Goal: Check status: Check status

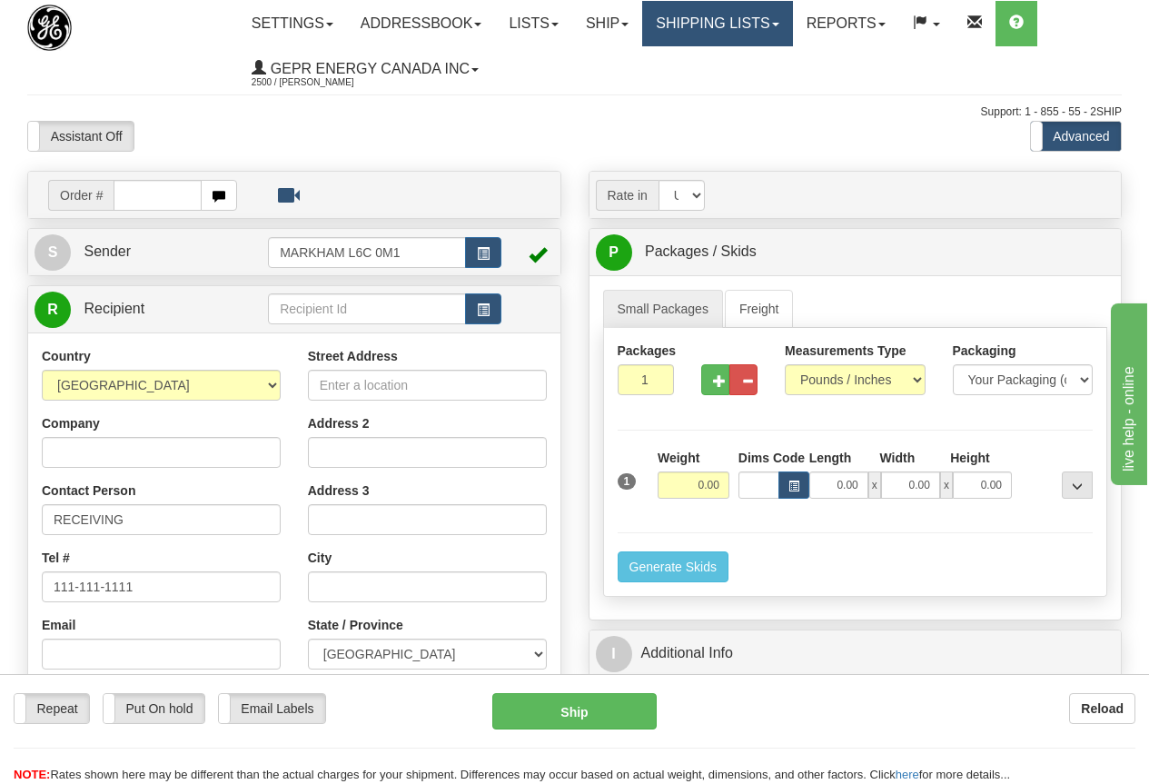
click at [753, 24] on link "Shipping lists" at bounding box center [717, 23] width 150 height 45
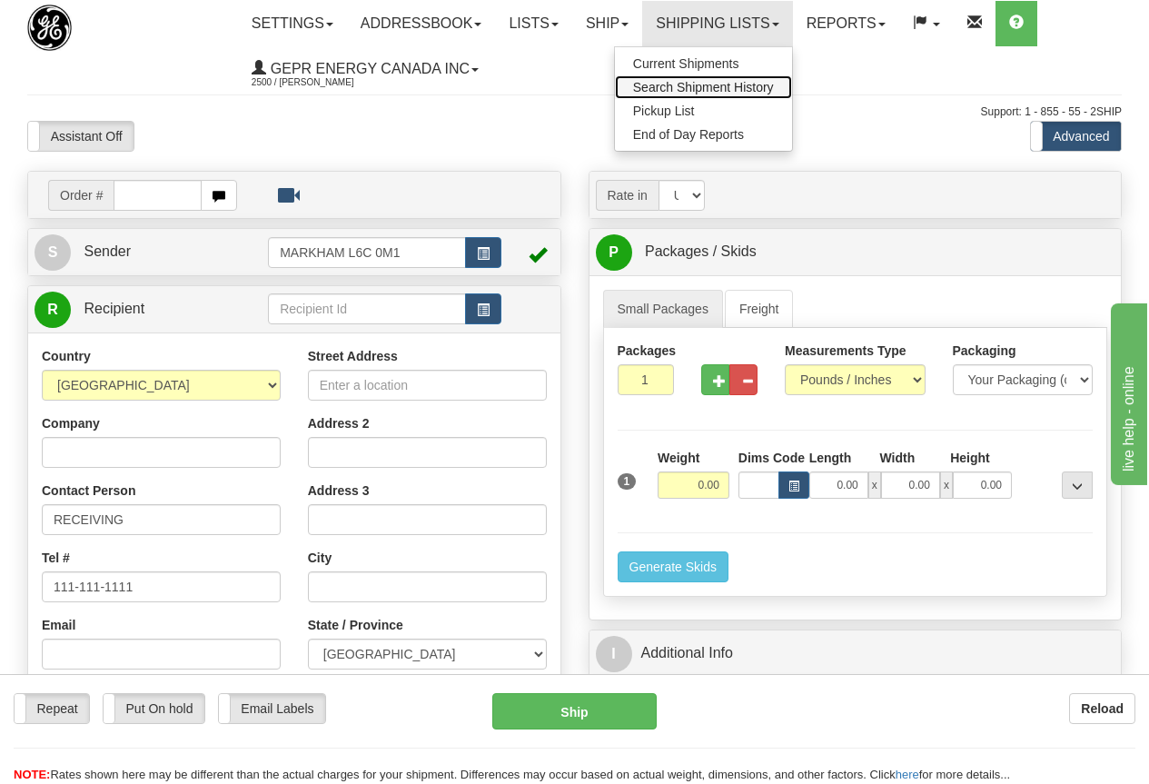
click at [693, 82] on span "Search Shipment History" at bounding box center [703, 87] width 141 height 15
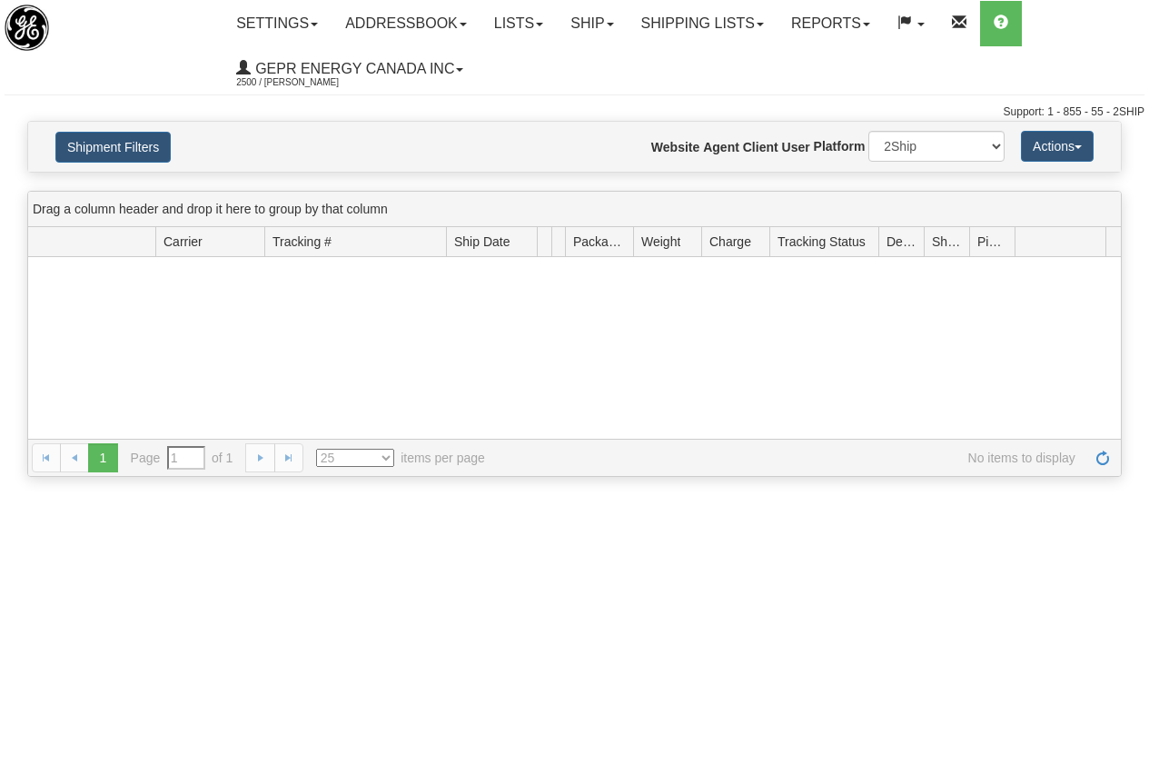
type input "From [DATE] To [DATE]"
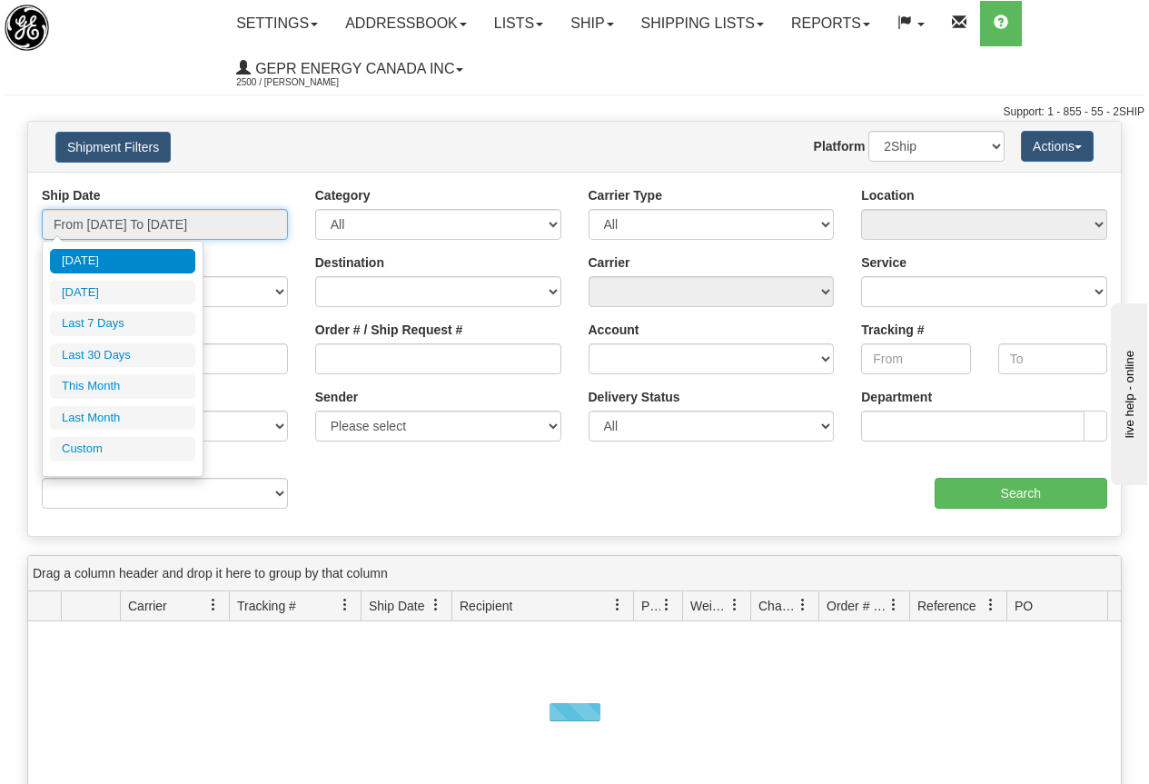
click at [194, 223] on input "From 08/28/2025 To 08/29/2025" at bounding box center [165, 224] width 246 height 31
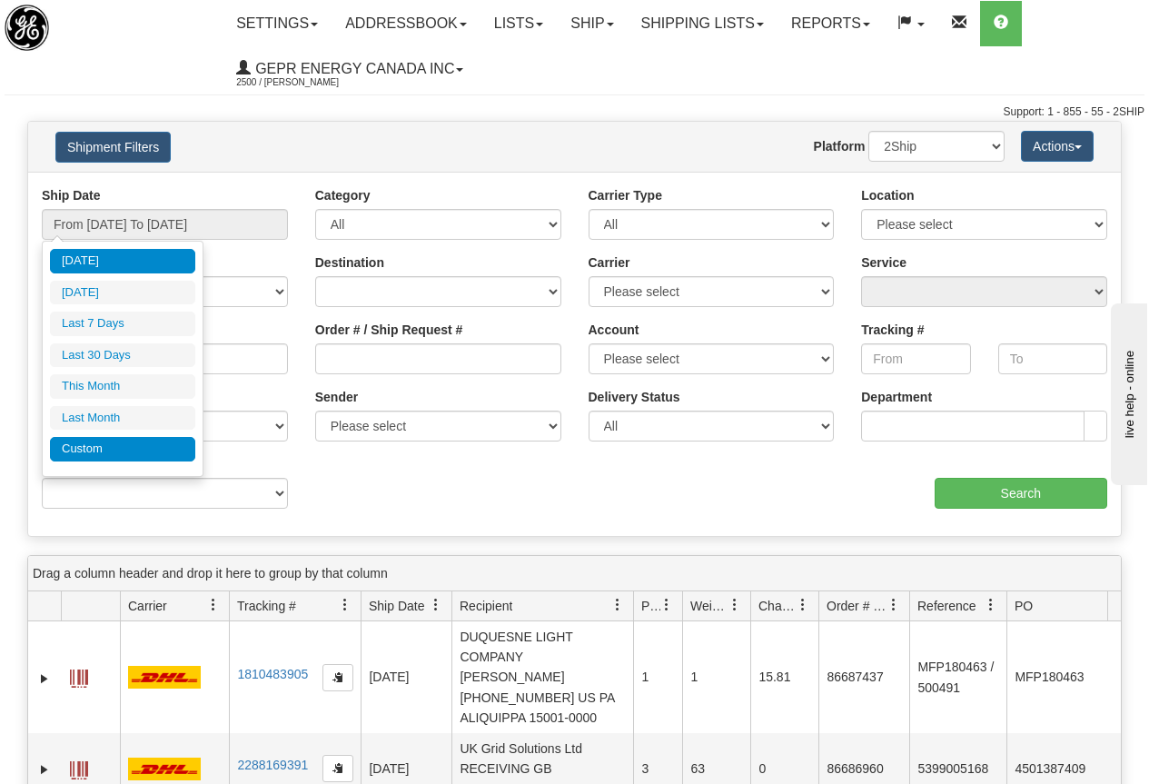
click at [87, 442] on li "Custom" at bounding box center [122, 449] width 145 height 25
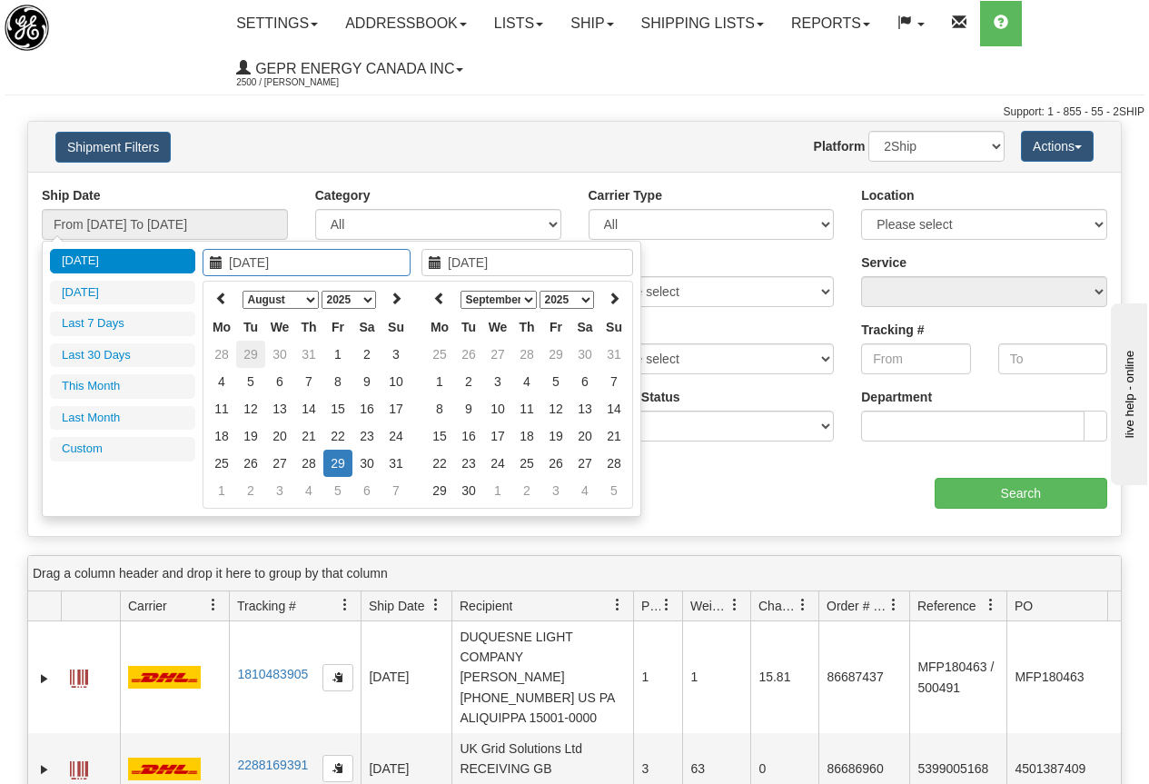
type input "07/01/2025"
type input "07/31/2025"
type input "08/01/2025"
type input "08/31/2025"
type input "08/04/2025"
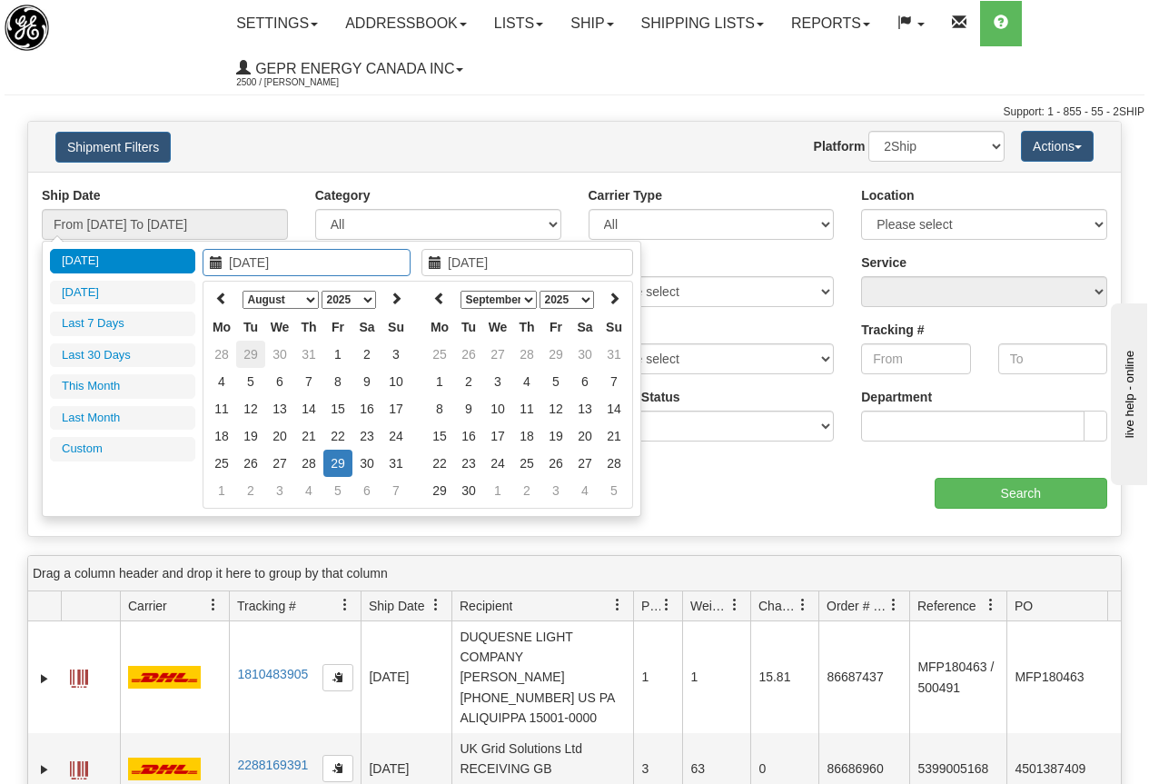
type input "[DATE]"
click at [225, 298] on icon at bounding box center [221, 298] width 13 height 13
click at [226, 298] on icon at bounding box center [221, 298] width 13 height 13
click at [228, 297] on th at bounding box center [221, 299] width 29 height 28
type input "05/01/2025"
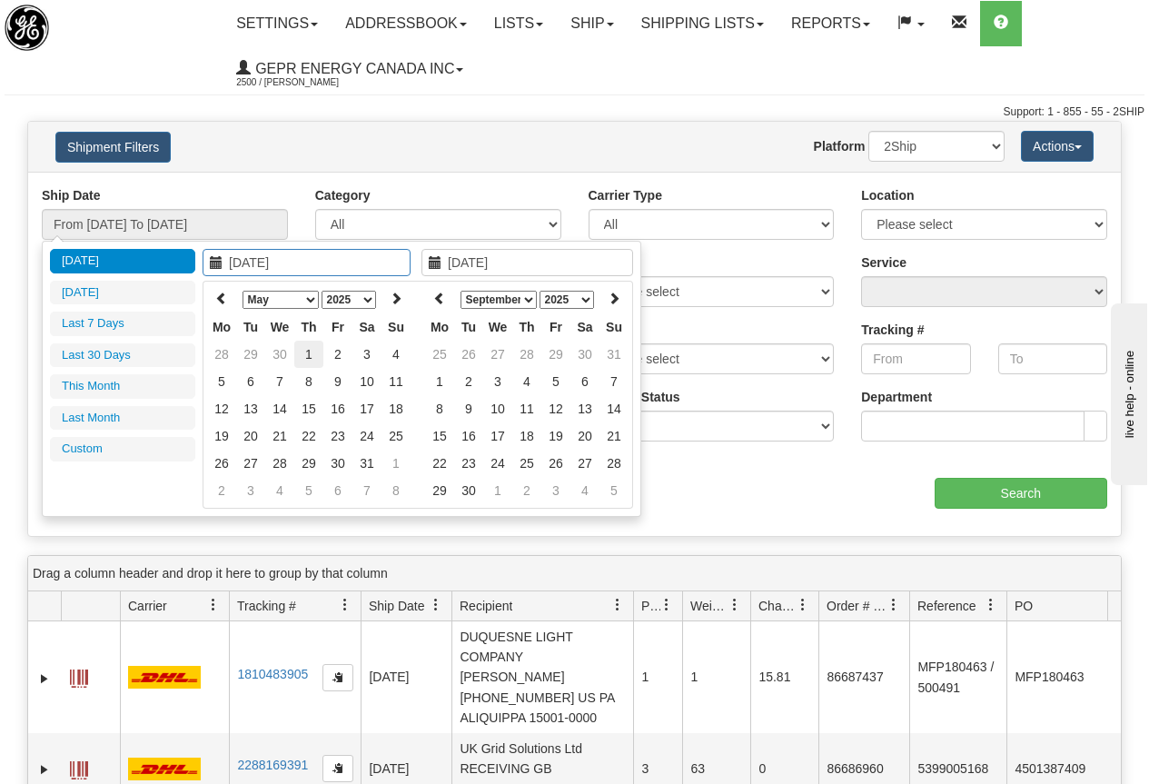
click at [313, 353] on td "1" at bounding box center [308, 354] width 29 height 27
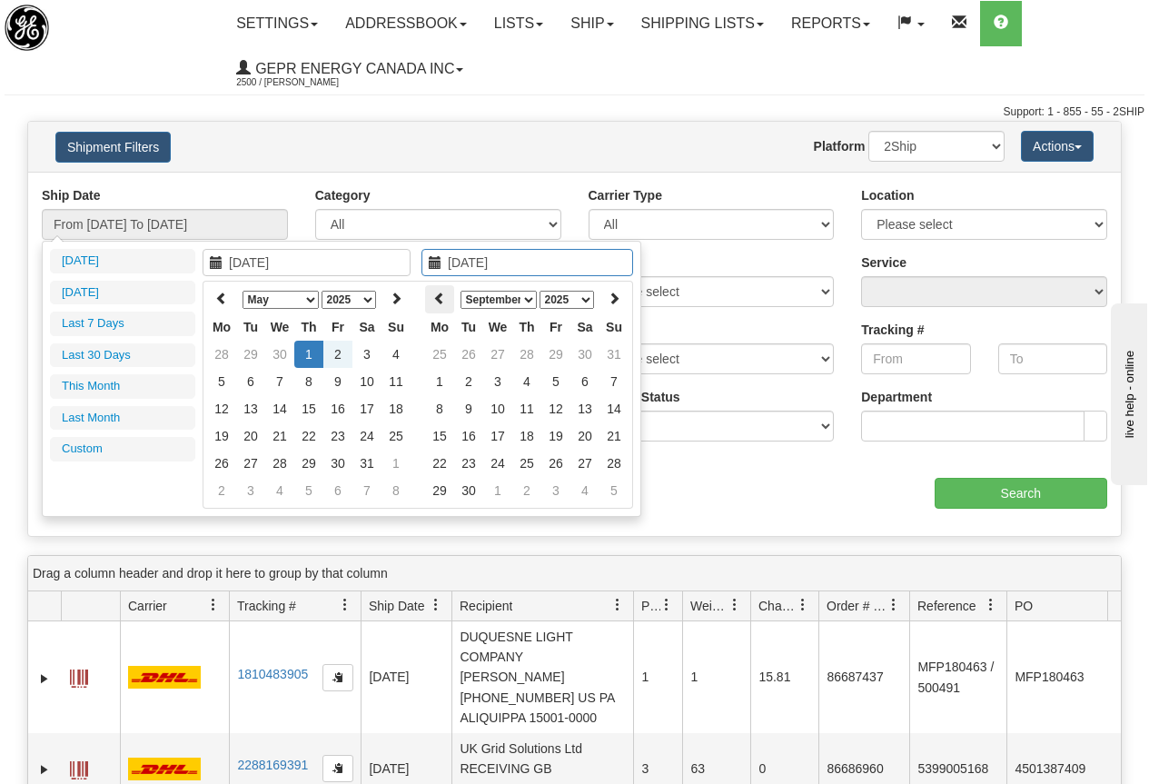
click at [438, 295] on icon at bounding box center [439, 298] width 13 height 13
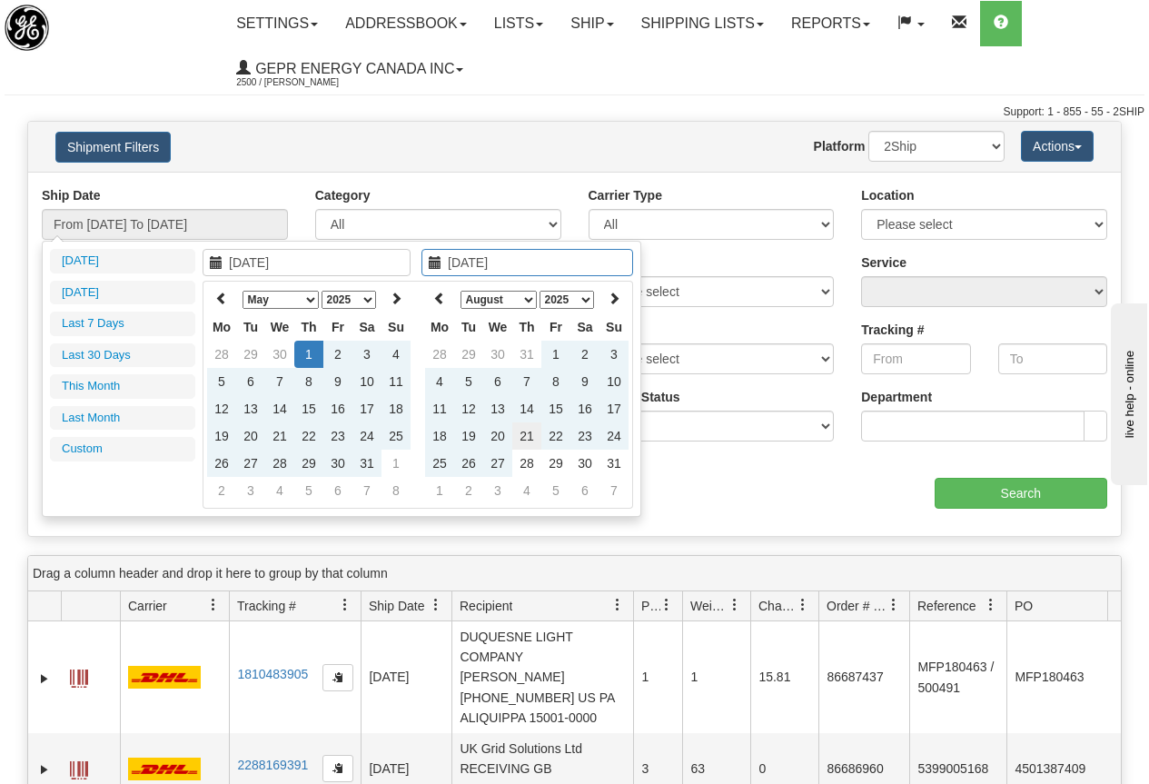
type input "08/21/2025"
click at [531, 436] on td "21" at bounding box center [526, 435] width 29 height 27
type input "From 05/01/2025 To 08/21/2025"
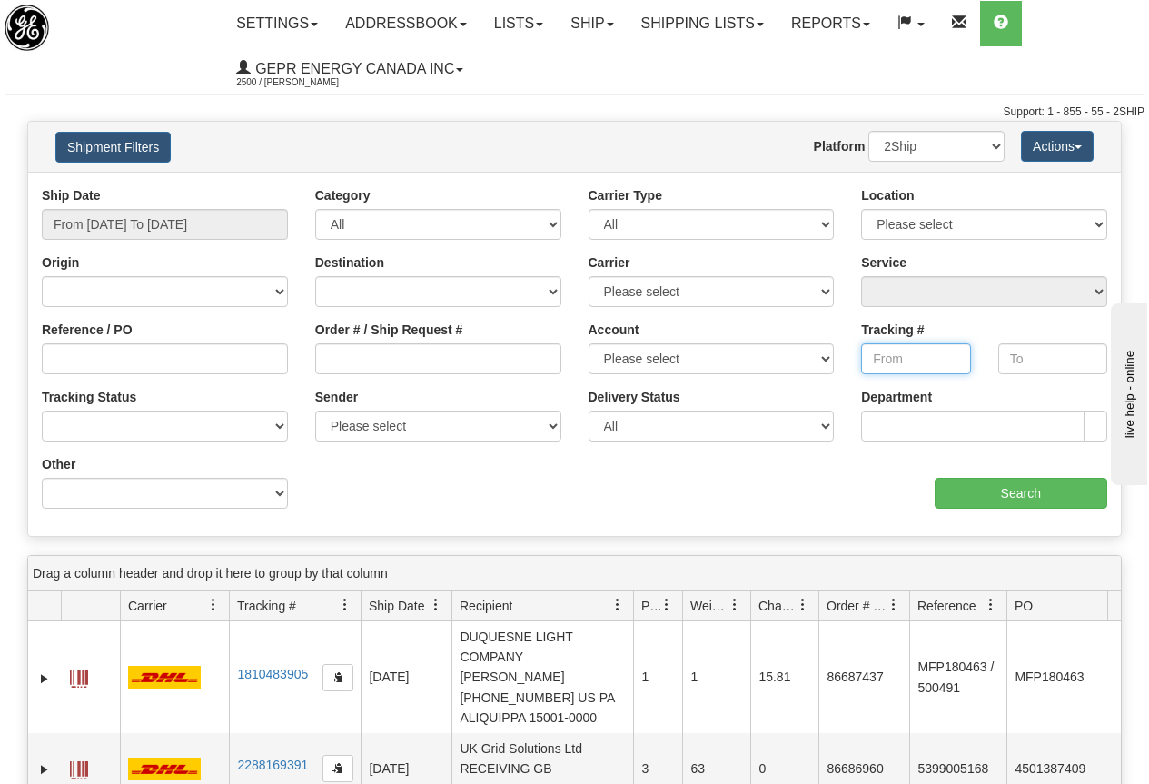
click at [892, 355] on input "Tracking #" at bounding box center [915, 358] width 109 height 31
paste input "391059582086"
type input "391059582086"
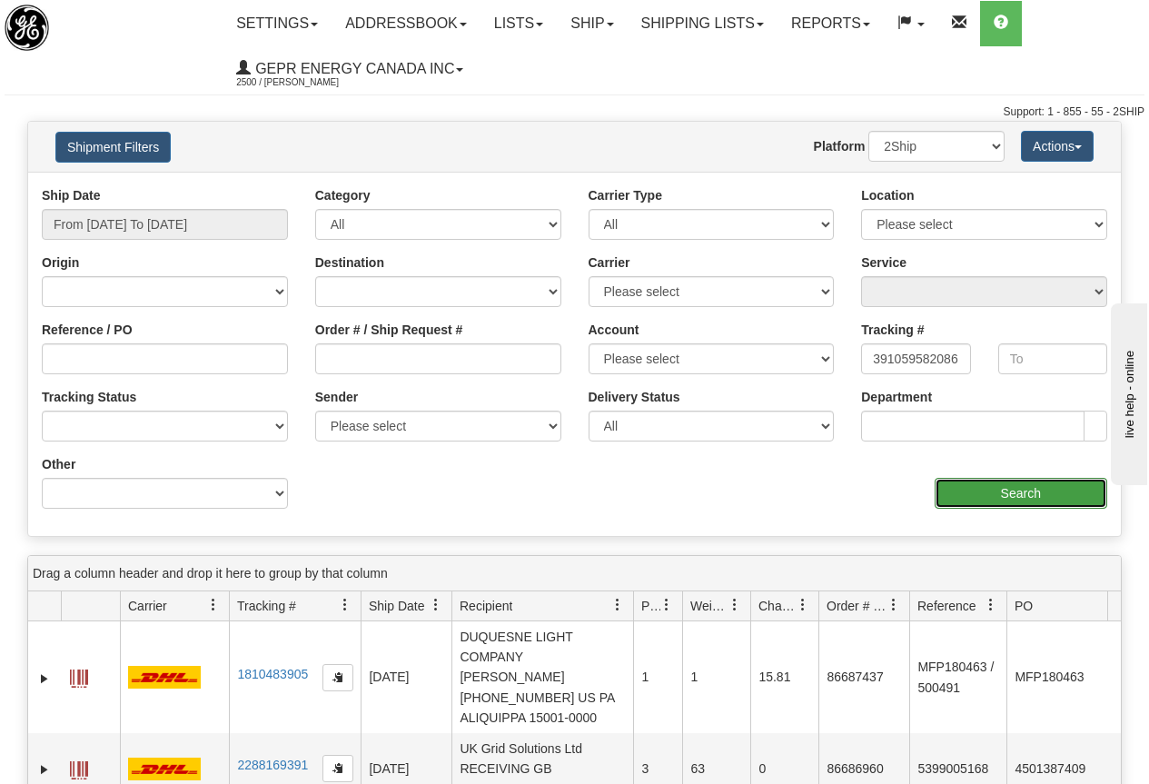
click at [1012, 484] on input "Search" at bounding box center [1022, 493] width 174 height 31
